Goal: Use online tool/utility: Utilize a website feature to perform a specific function

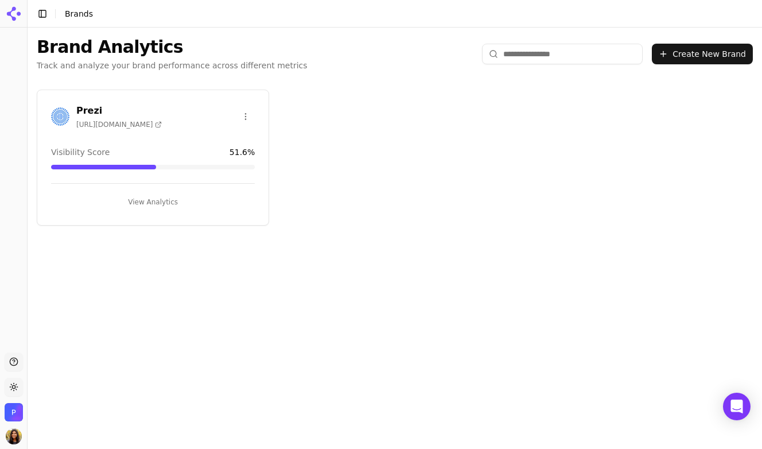
click at [118, 100] on div "Prezi [URL][DOMAIN_NAME] Visibility Score 51.6 % View Analytics" at bounding box center [153, 157] width 232 height 136
click at [83, 106] on h3 "Prezi" at bounding box center [118, 111] width 85 height 14
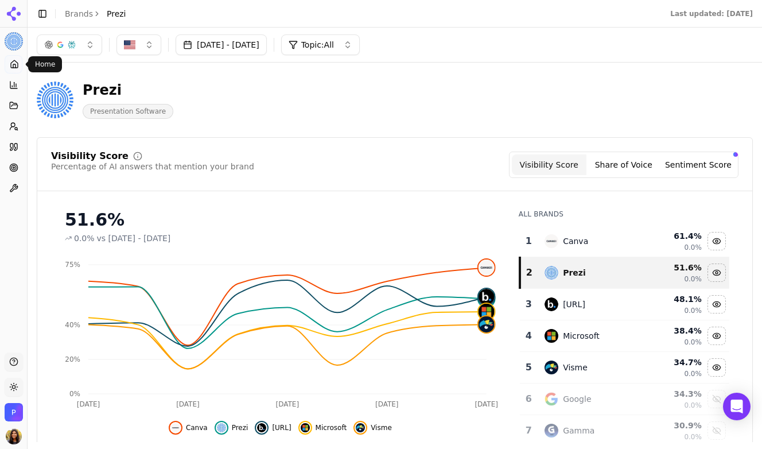
click at [21, 67] on link "Home" at bounding box center [14, 64] width 18 height 18
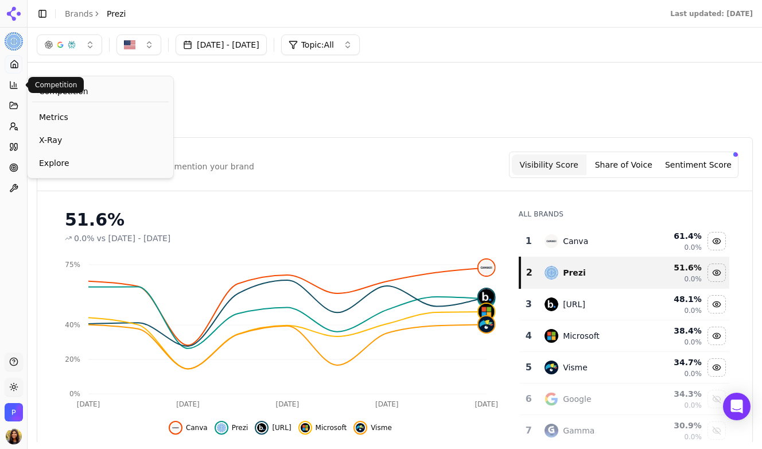
click at [13, 89] on button "Competition" at bounding box center [14, 85] width 18 height 18
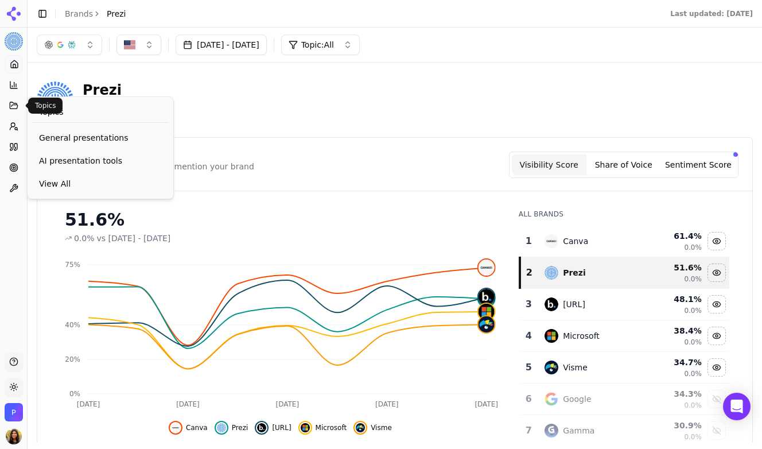
click at [17, 105] on icon at bounding box center [13, 105] width 7 height 6
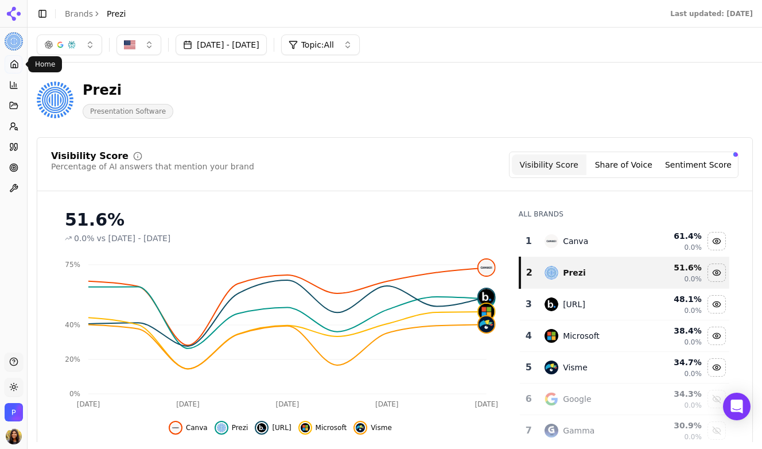
click at [19, 65] on link "Home" at bounding box center [14, 64] width 18 height 18
click at [15, 131] on link "Prompts" at bounding box center [14, 126] width 18 height 18
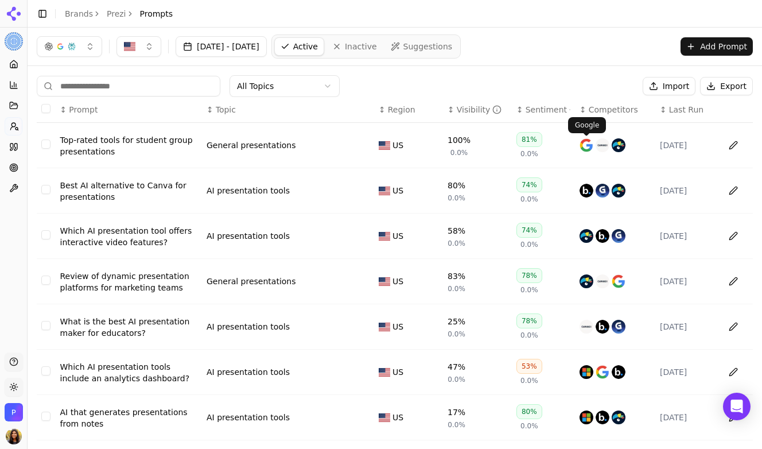
click at [593, 109] on span "Competitors" at bounding box center [612, 109] width 49 height 11
click at [600, 108] on span "Competitors" at bounding box center [612, 109] width 49 height 11
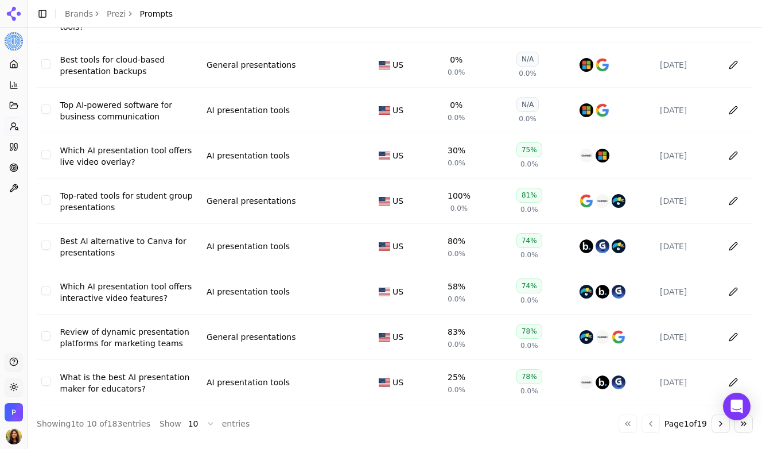
scroll to position [186, 0]
click at [722, 424] on button "Go to next page" at bounding box center [720, 423] width 18 height 18
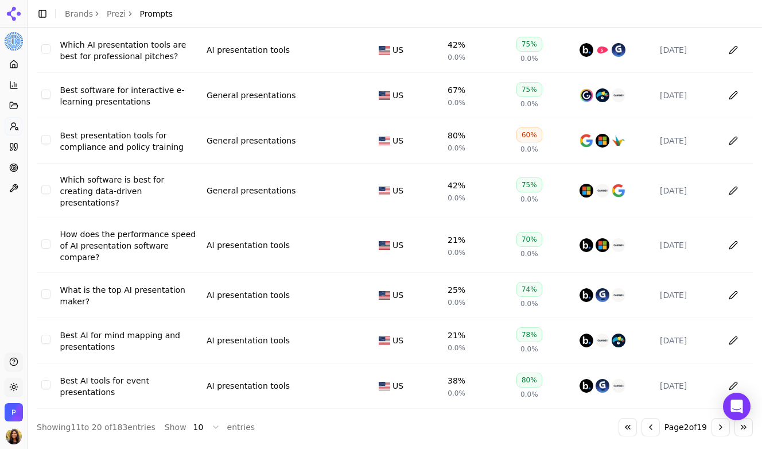
click at [722, 424] on button "Go to next page" at bounding box center [720, 427] width 18 height 18
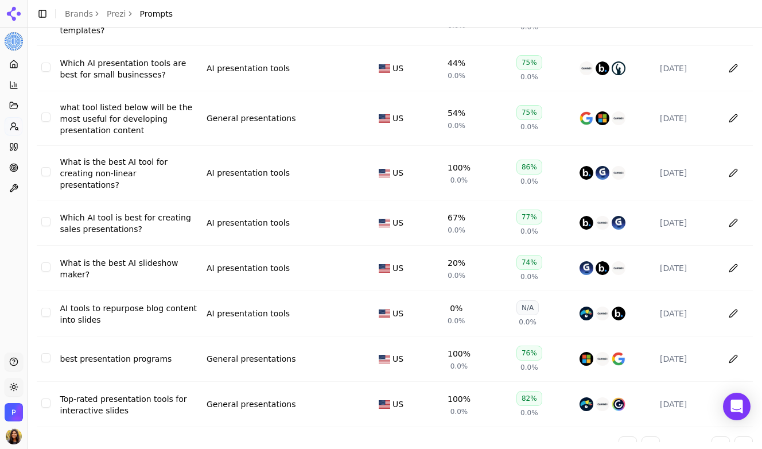
click at [610, 261] on div "Data table" at bounding box center [614, 268] width 71 height 14
click at [622, 261] on img "Data table" at bounding box center [618, 268] width 14 height 14
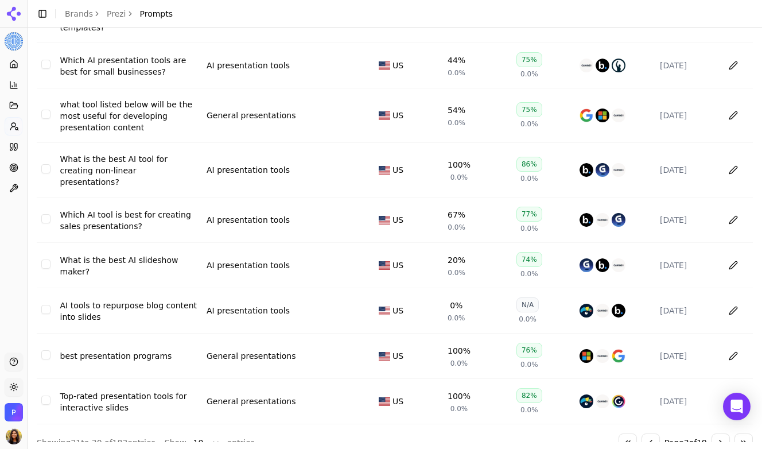
scroll to position [188, 0]
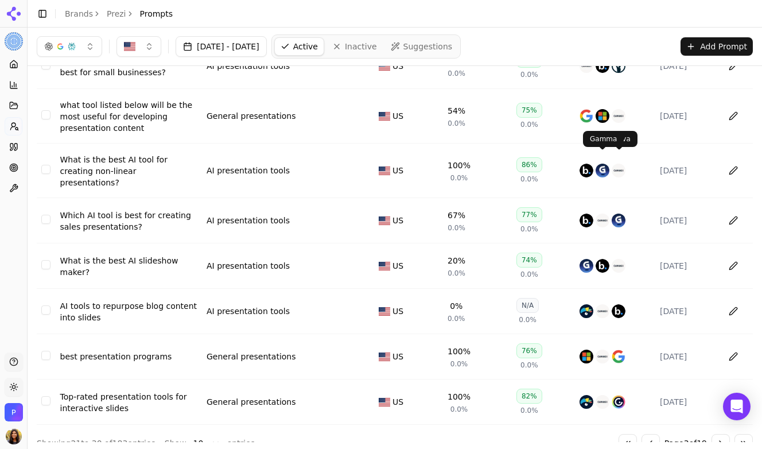
click at [546, 161] on td "86% 0.0%" at bounding box center [543, 170] width 63 height 54
click at [622, 163] on img "Data table" at bounding box center [618, 170] width 14 height 14
click at [731, 161] on button "Data table" at bounding box center [733, 170] width 18 height 18
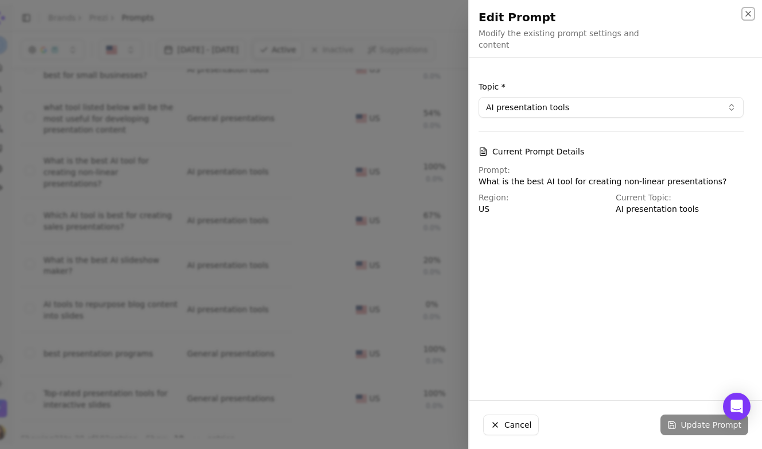
click at [750, 11] on icon "button" at bounding box center [748, 13] width 5 height 5
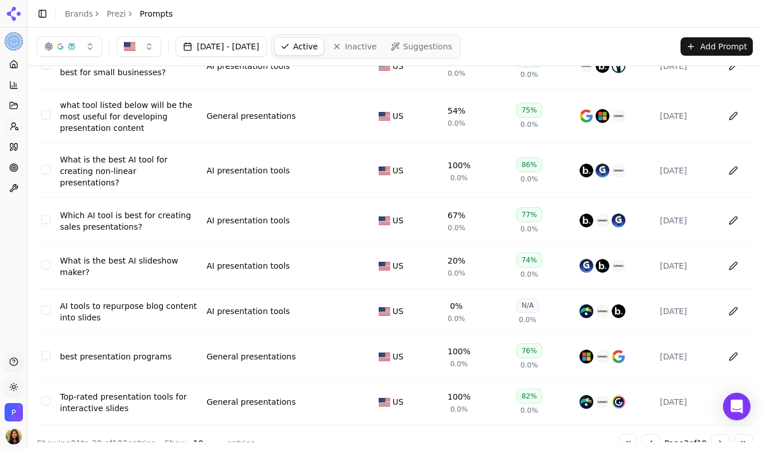
click at [597, 166] on td "Data table" at bounding box center [615, 170] width 80 height 54
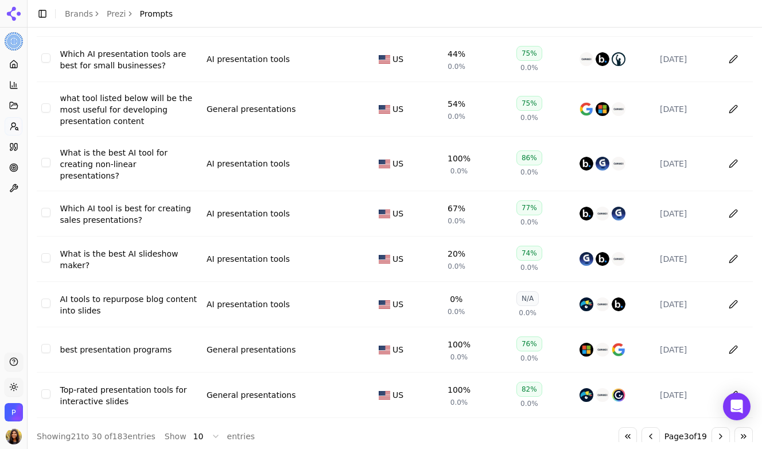
click at [719, 427] on button "Go to next page" at bounding box center [720, 436] width 18 height 18
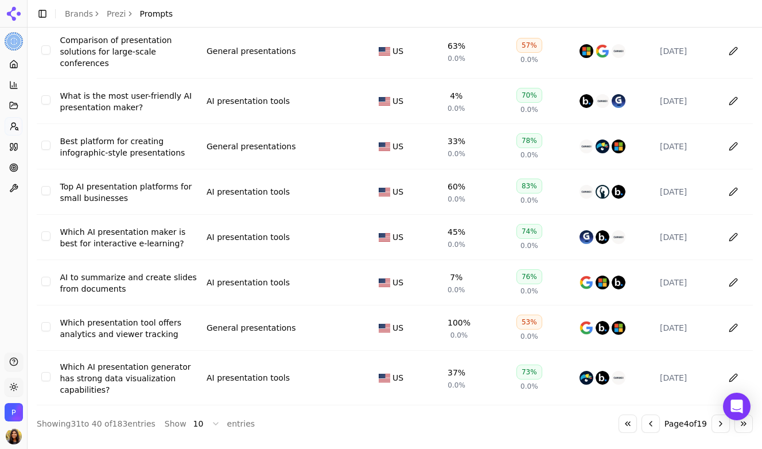
scroll to position [0, 0]
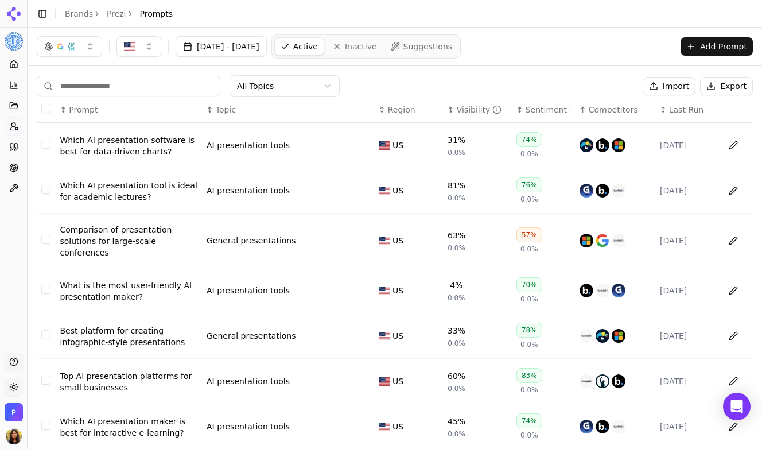
click at [161, 91] on input at bounding box center [129, 86] width 184 height 21
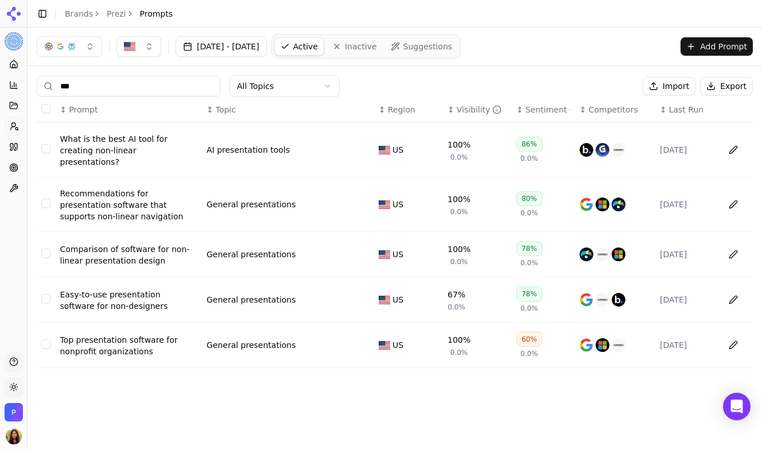
click at [102, 87] on input "***" at bounding box center [129, 86] width 184 height 21
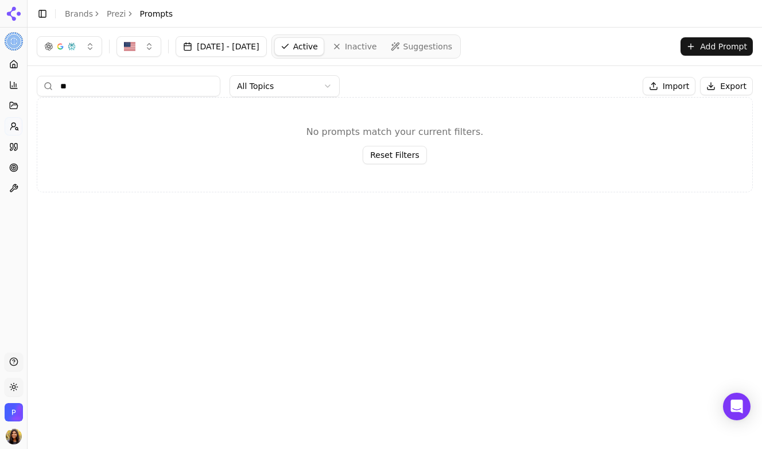
type input "*"
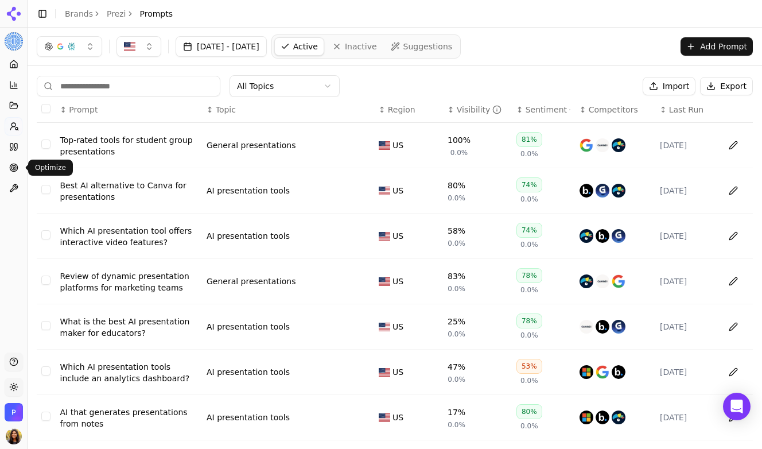
click at [12, 166] on icon at bounding box center [13, 167] width 9 height 9
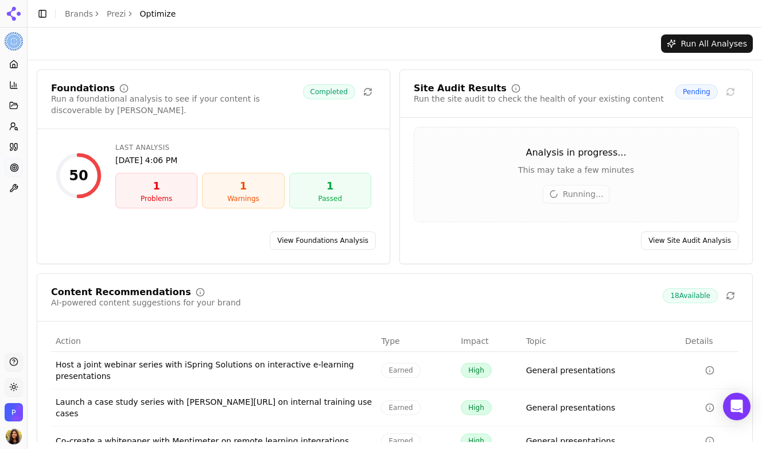
click at [340, 243] on link "View Foundations Analysis" at bounding box center [323, 240] width 106 height 18
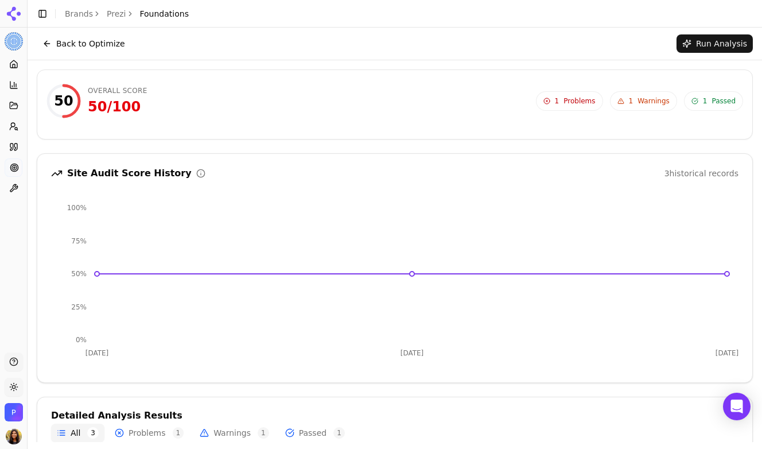
click at [45, 45] on button "Back to Optimize" at bounding box center [84, 43] width 94 height 18
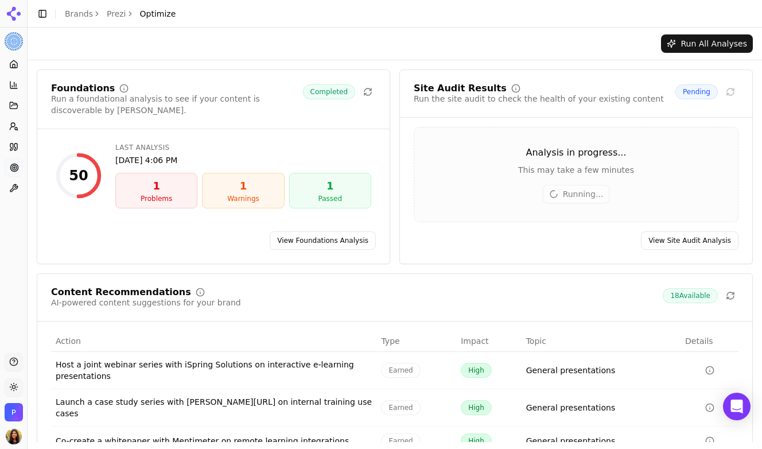
click at [342, 247] on link "View Foundations Analysis" at bounding box center [323, 240] width 106 height 18
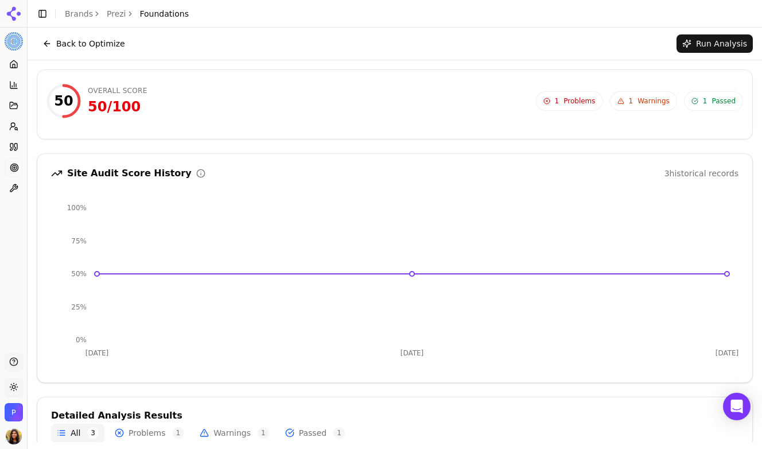
click at [703, 41] on button "Run Analysis" at bounding box center [714, 43] width 76 height 18
